Goal: Information Seeking & Learning: Learn about a topic

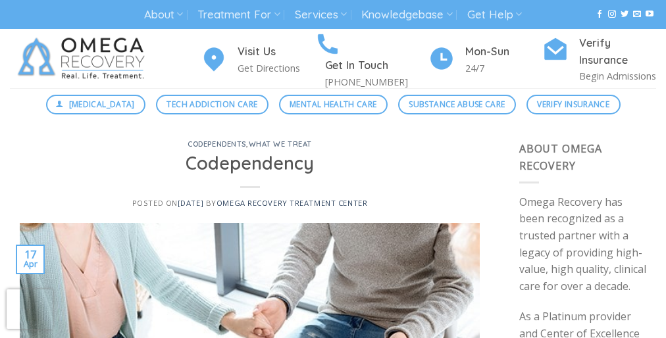
click at [333, 169] on h1 "Codependency" at bounding box center [250, 163] width 429 height 23
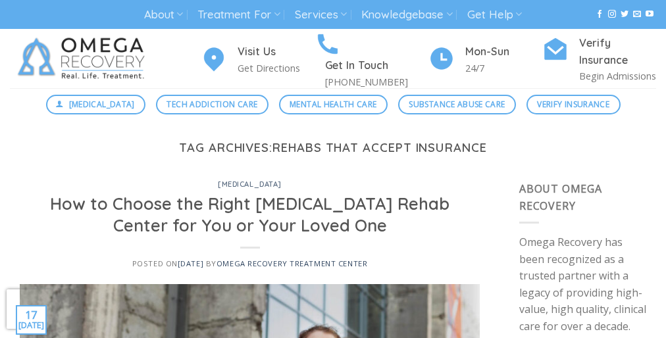
click at [333, 169] on div "Tag Archives: rehabs that accept insurance" at bounding box center [333, 161] width 666 height 40
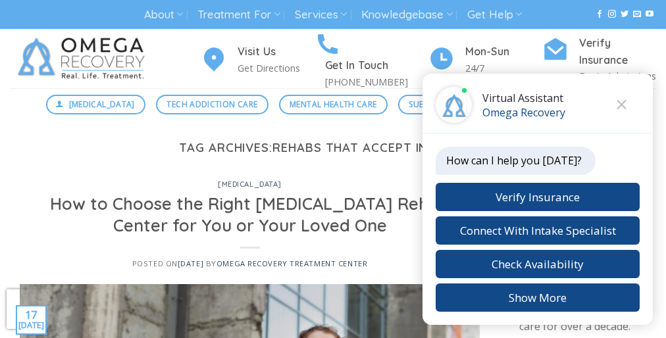
click at [333, 169] on div "Tag Archives: rehabs that accept insurance" at bounding box center [333, 161] width 666 height 40
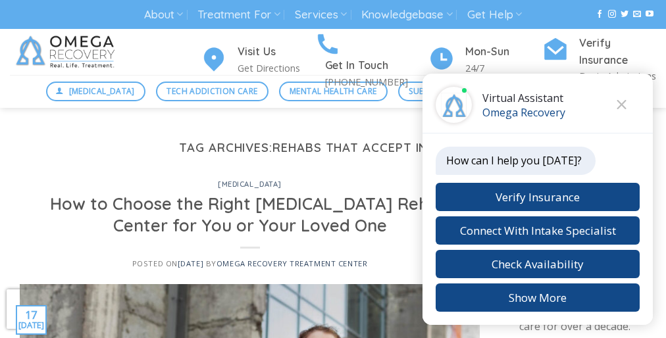
scroll to position [1693, 0]
